Goal: Check status: Check status

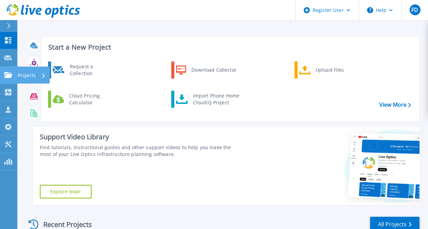
click at [7, 72] on icon at bounding box center [8, 75] width 8 height 6
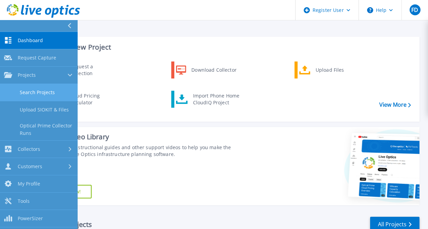
click at [47, 89] on link "Search Projects" at bounding box center [39, 92] width 78 height 17
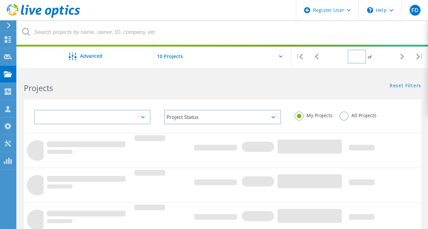
type input "1"
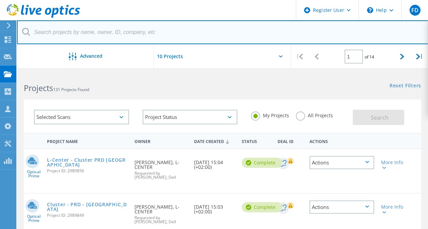
click at [73, 32] on input "text" at bounding box center [222, 32] width 411 height 24
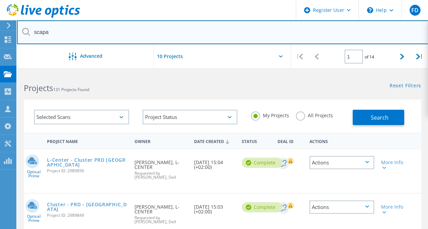
type input "SCAPARTOIS"
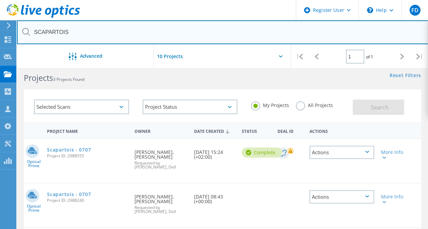
scroll to position [10, 0]
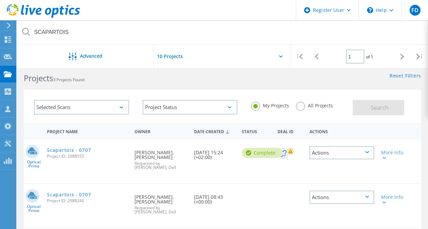
click at [299, 108] on label "All Projects" at bounding box center [314, 105] width 37 height 6
click at [0, 0] on input "All Projects" at bounding box center [0, 0] width 0 height 0
click at [365, 110] on button "Search" at bounding box center [377, 107] width 51 height 15
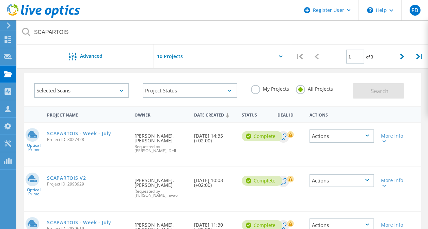
scroll to position [25, 0]
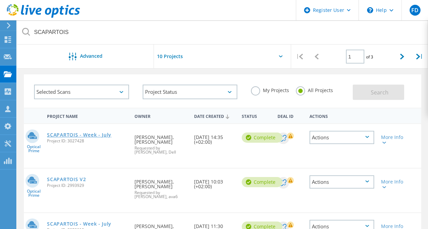
click at [98, 136] on link "SCAPARTOIS - Week - July" at bounding box center [79, 135] width 64 height 5
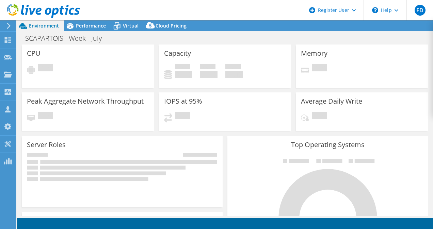
select select "USD"
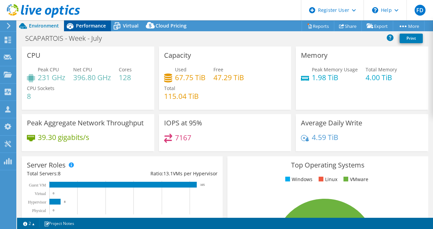
click at [83, 26] on span "Performance" at bounding box center [91, 25] width 30 height 6
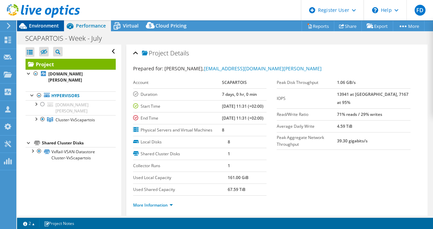
click at [44, 28] on span "Environment" at bounding box center [44, 25] width 30 height 6
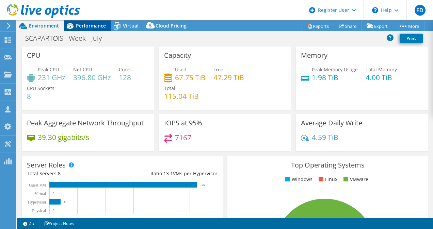
click at [92, 30] on div "Performance" at bounding box center [87, 25] width 47 height 11
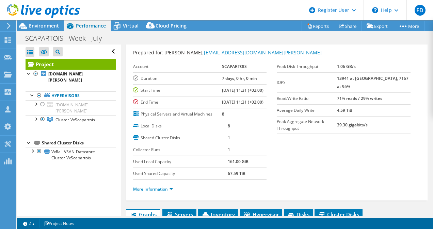
scroll to position [16, 0]
click at [131, 24] on span "Virtual" at bounding box center [131, 25] width 16 height 6
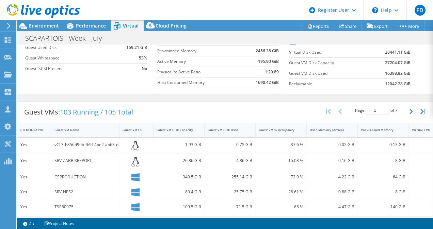
scroll to position [0, 0]
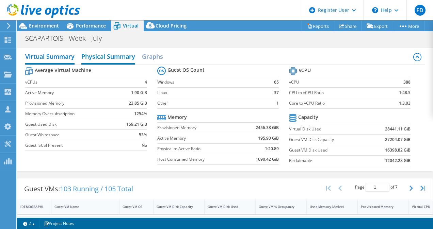
click at [96, 60] on h2 "Physical Summary" at bounding box center [108, 57] width 54 height 15
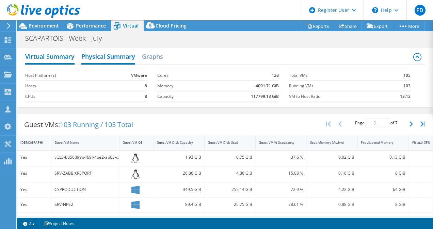
click at [48, 54] on h2 "Virtual Summary" at bounding box center [49, 57] width 49 height 15
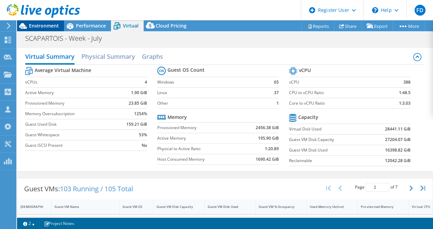
click at [48, 28] on span "Environment" at bounding box center [44, 25] width 30 height 6
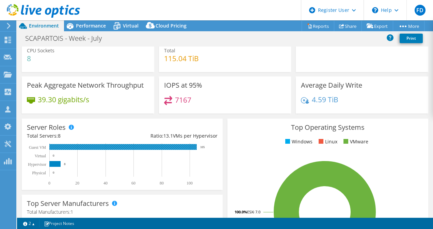
scroll to position [38, 0]
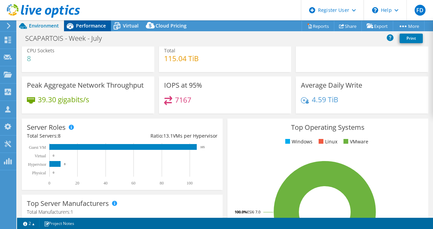
click at [97, 24] on span "Performance" at bounding box center [91, 25] width 30 height 6
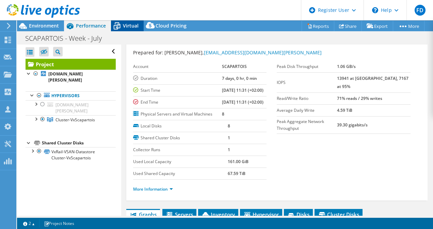
click at [127, 30] on div "Virtual" at bounding box center [127, 25] width 33 height 11
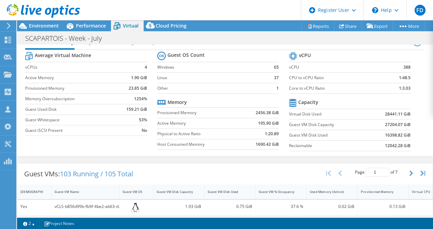
scroll to position [15, 0]
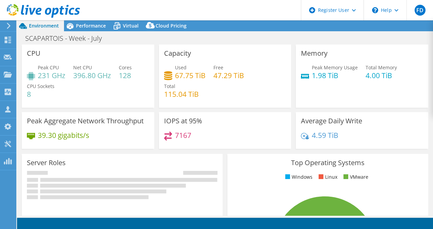
select select "USD"
